Goal: Navigation & Orientation: Find specific page/section

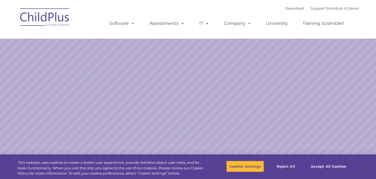
select select "MEDIUM"
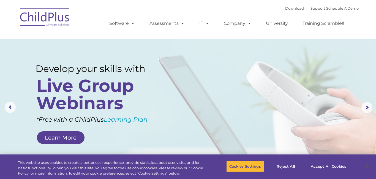
click at [43, 25] on img at bounding box center [44, 18] width 55 height 28
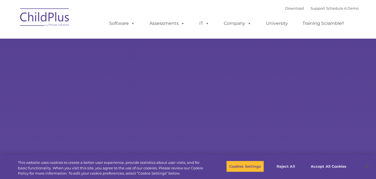
select select "MEDIUM"
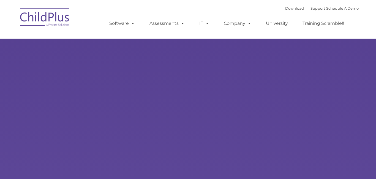
type input ""
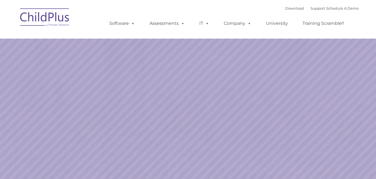
select select "MEDIUM"
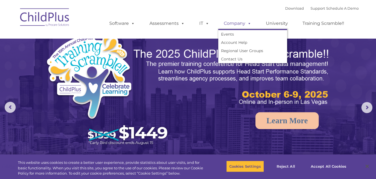
click at [223, 22] on link "Company" at bounding box center [237, 23] width 39 height 11
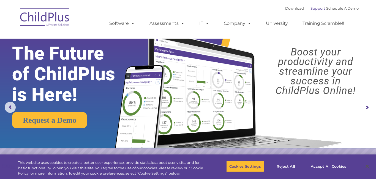
click at [311, 8] on link "Support" at bounding box center [318, 8] width 15 height 4
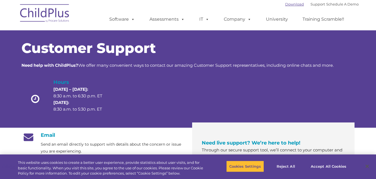
click at [290, 5] on link "Download" at bounding box center [294, 4] width 19 height 4
